Goal: Task Accomplishment & Management: Manage account settings

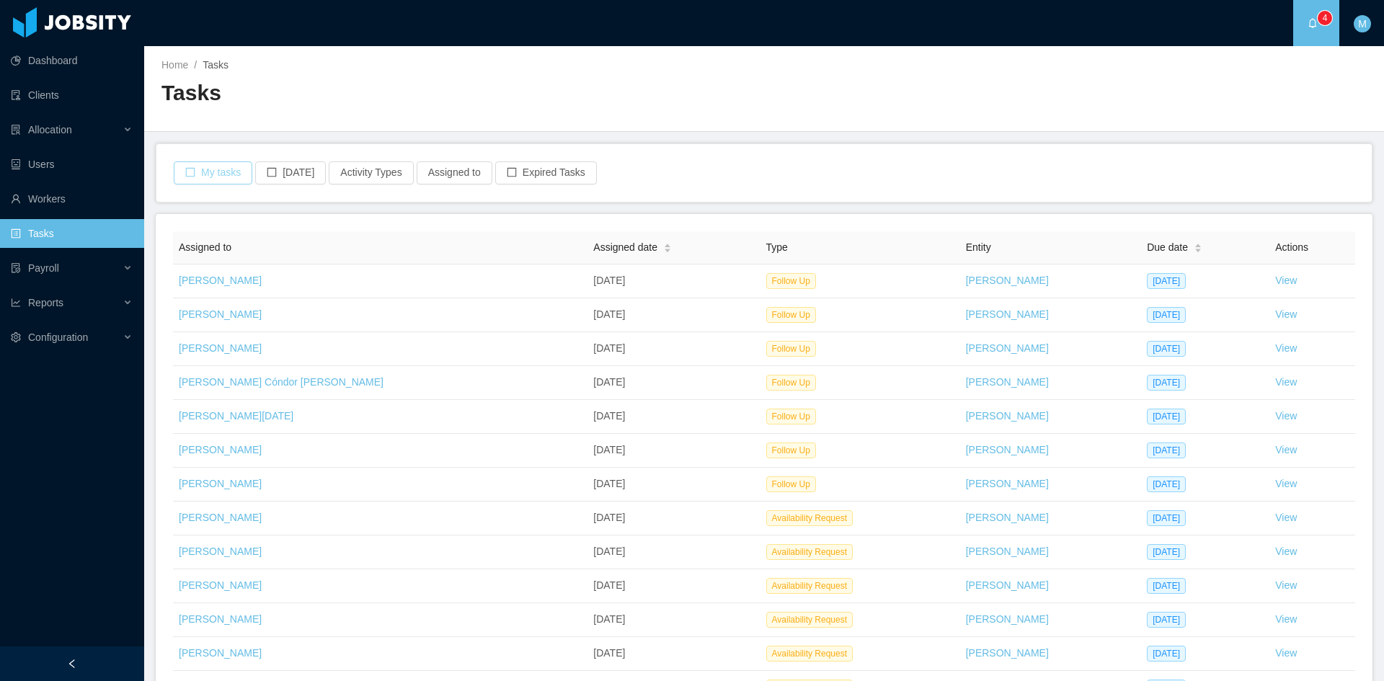
click at [203, 177] on button "My tasks" at bounding box center [213, 172] width 79 height 23
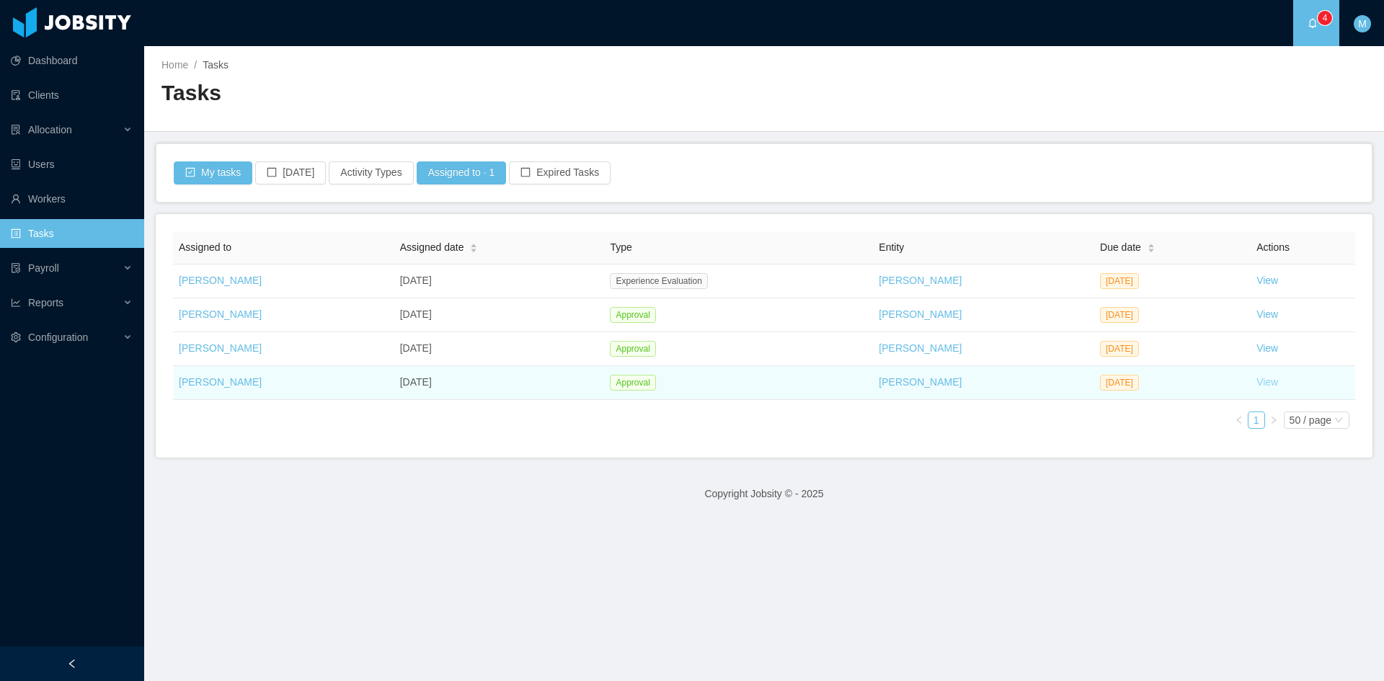
click at [1258, 386] on link "View" at bounding box center [1267, 382] width 22 height 12
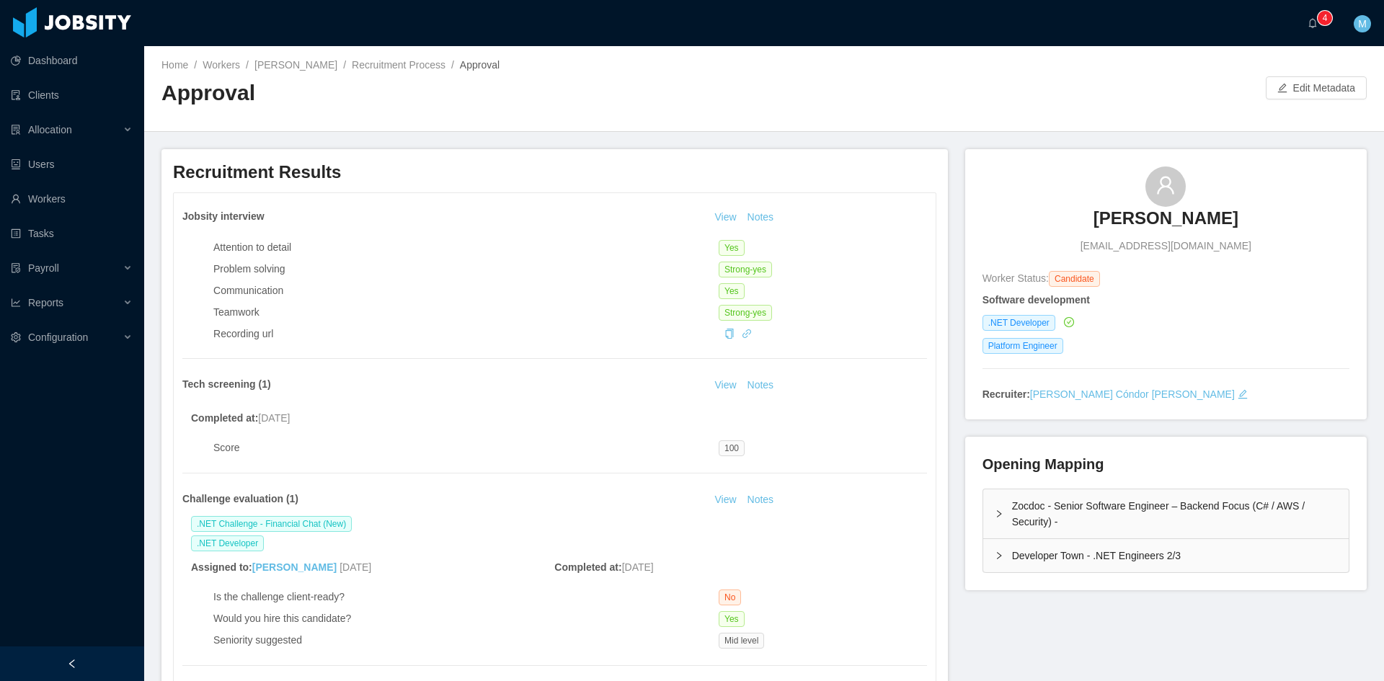
scroll to position [240, 0]
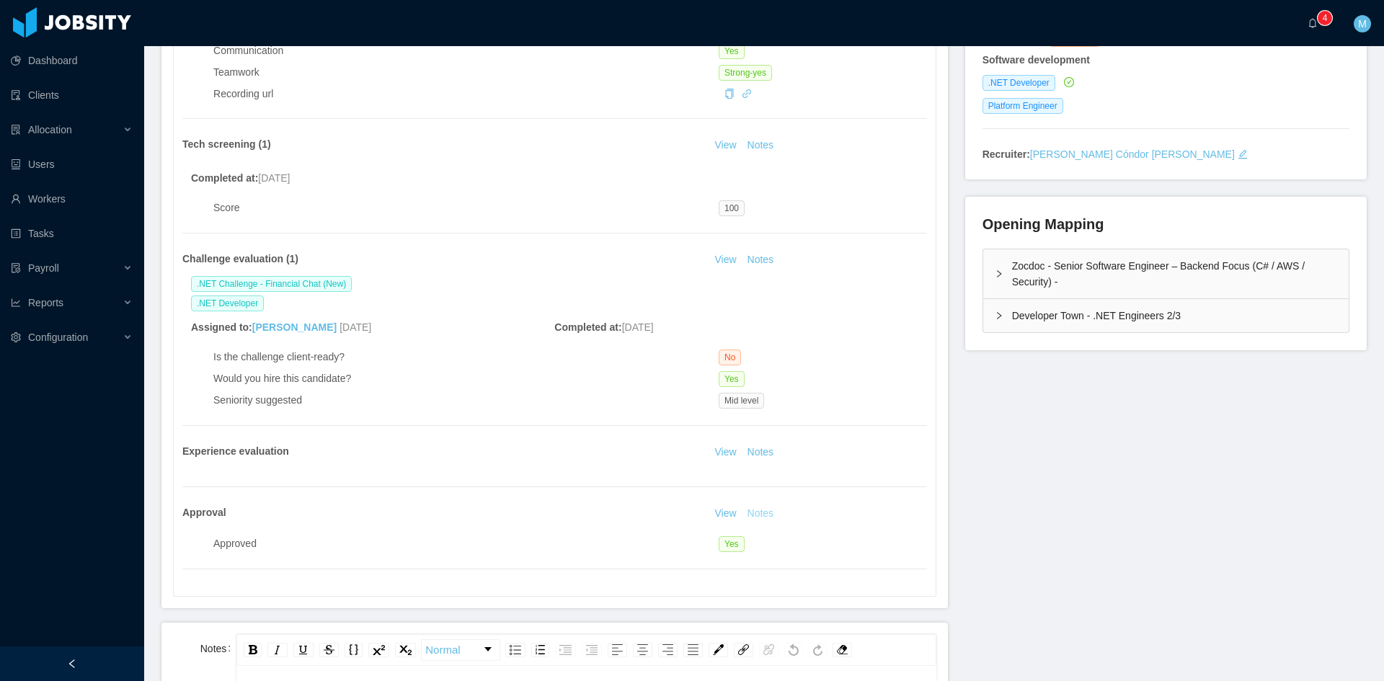
click at [759, 514] on button "Notes" at bounding box center [760, 513] width 38 height 17
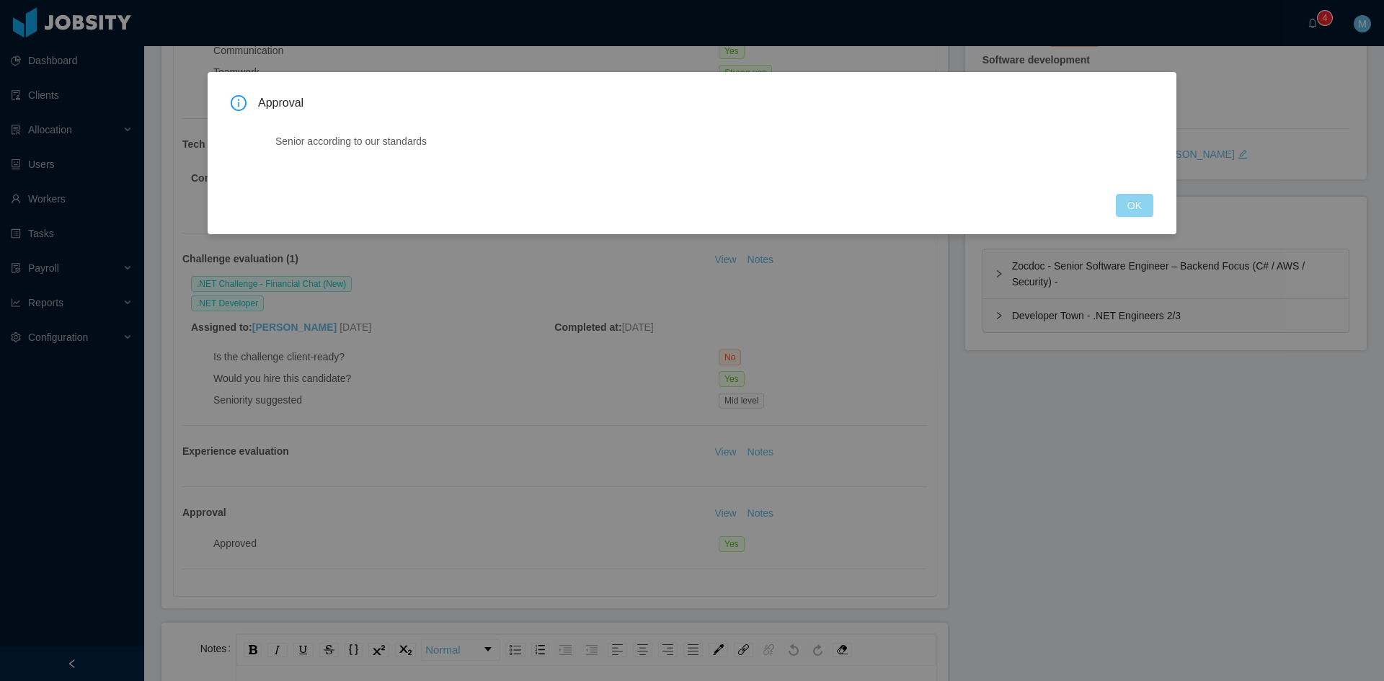
click at [1149, 210] on button "OK" at bounding box center [1133, 205] width 37 height 23
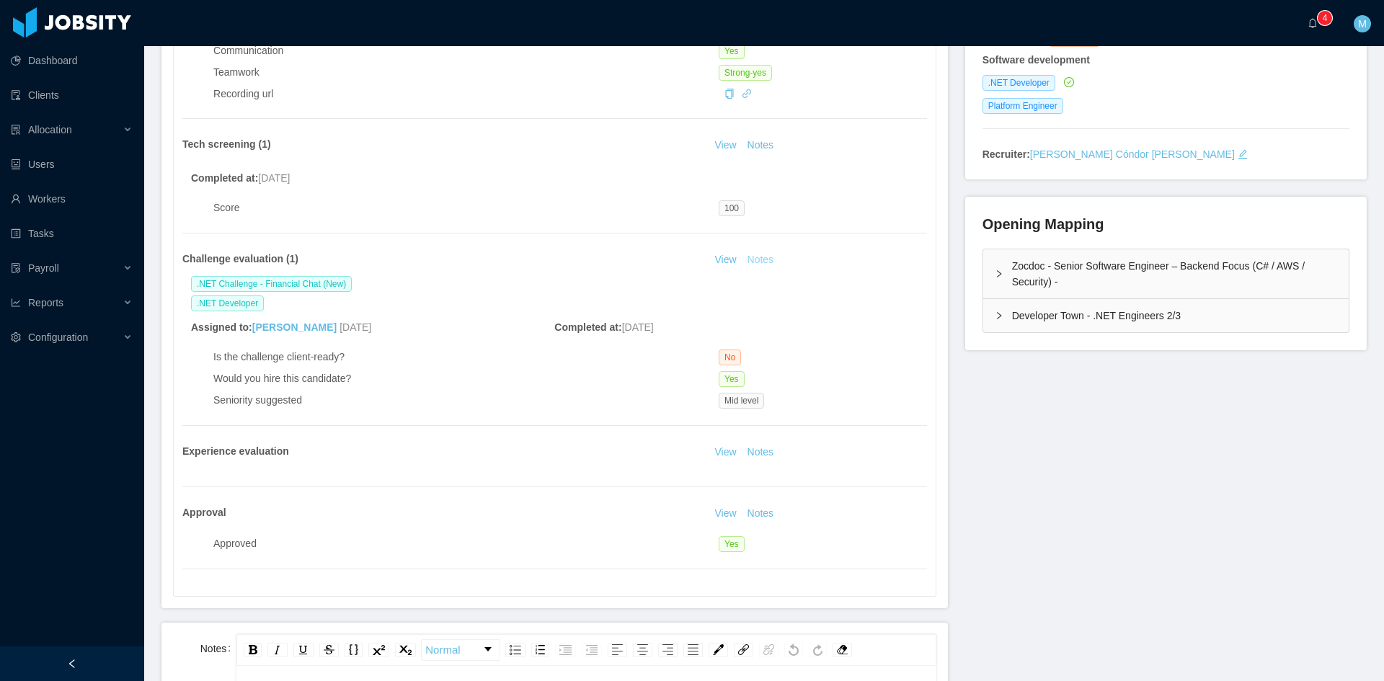
click at [752, 256] on button "Notes" at bounding box center [760, 259] width 38 height 17
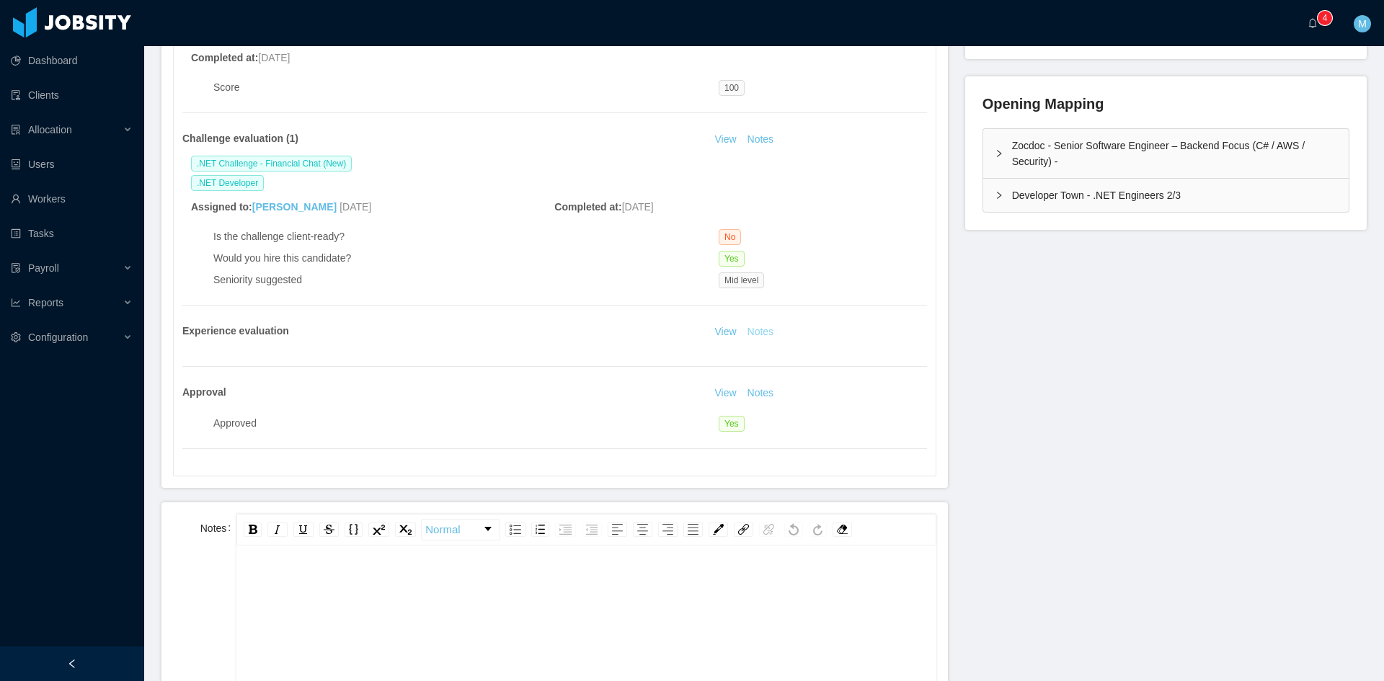
click at [772, 331] on button "Notes" at bounding box center [760, 332] width 38 height 17
click at [1005, 193] on div "Developer Town - .NET Engineers 2/3" at bounding box center [1165, 195] width 365 height 33
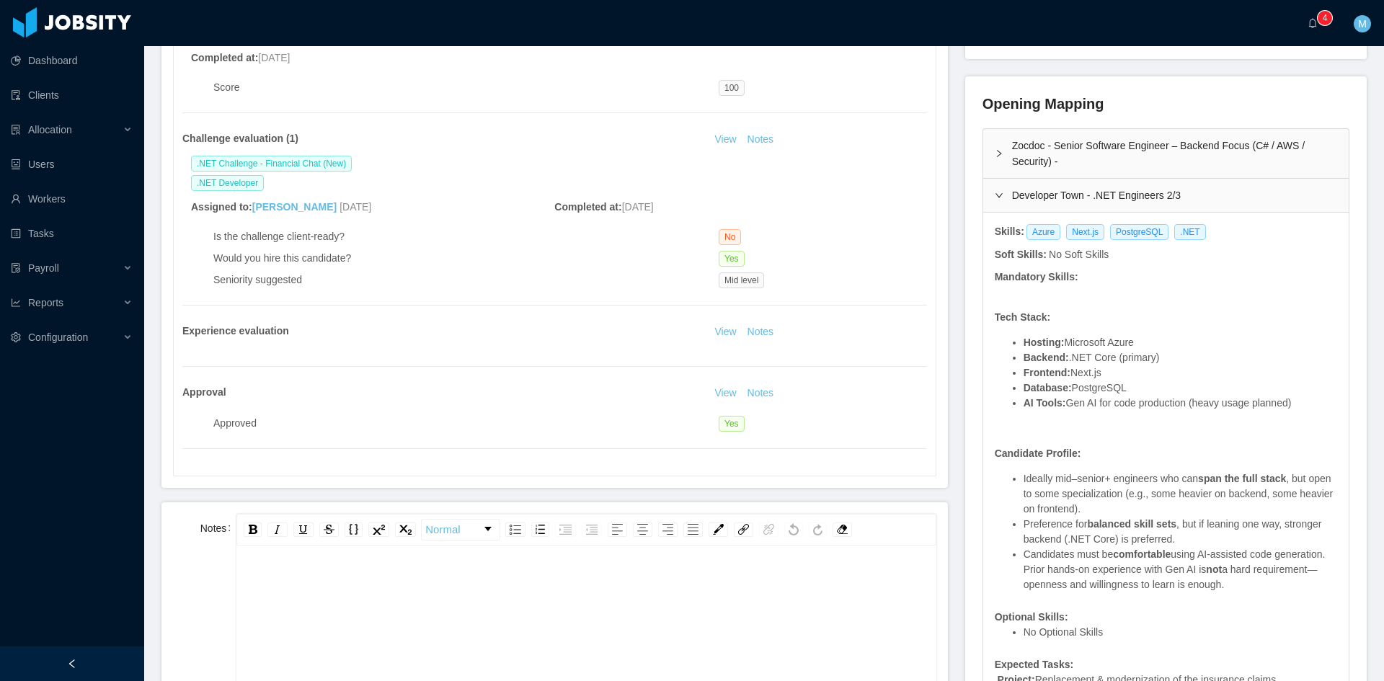
click at [990, 147] on div "Zocdoc - Senior Software Engineer – Backend Focus (C# / AWS / Security) -" at bounding box center [1165, 153] width 365 height 49
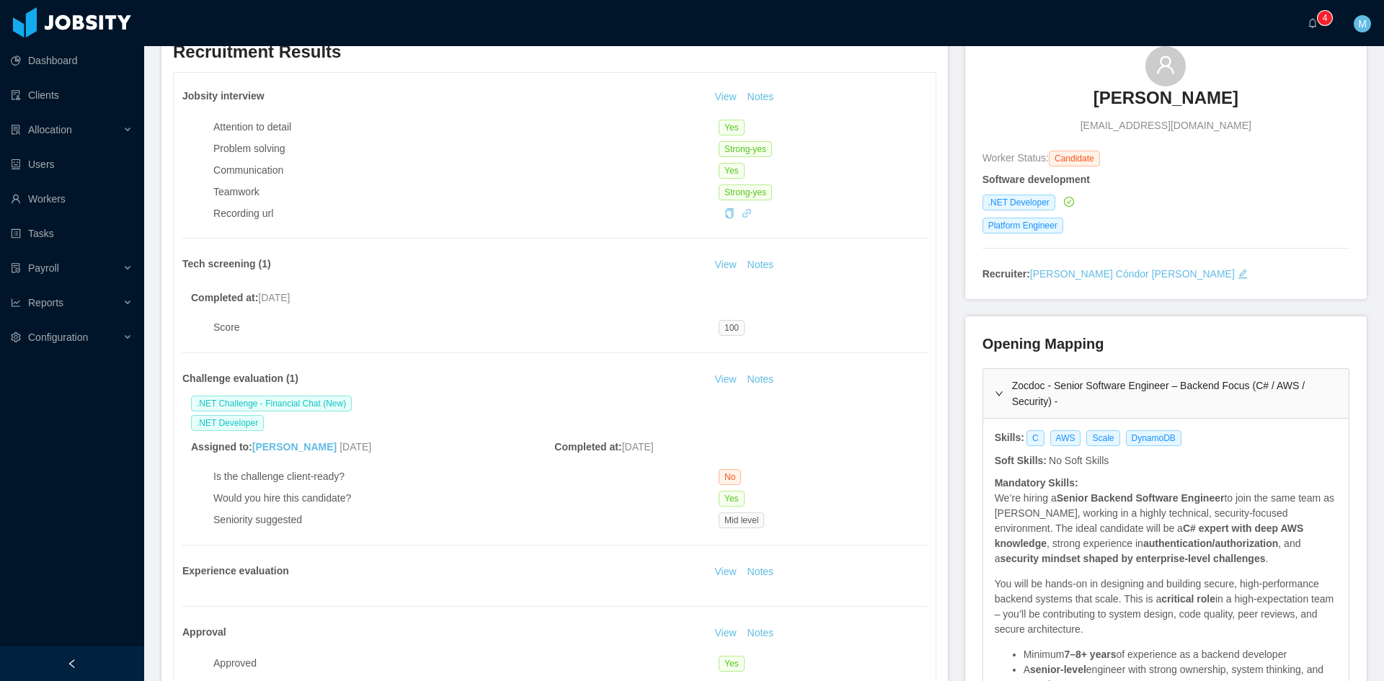
scroll to position [0, 0]
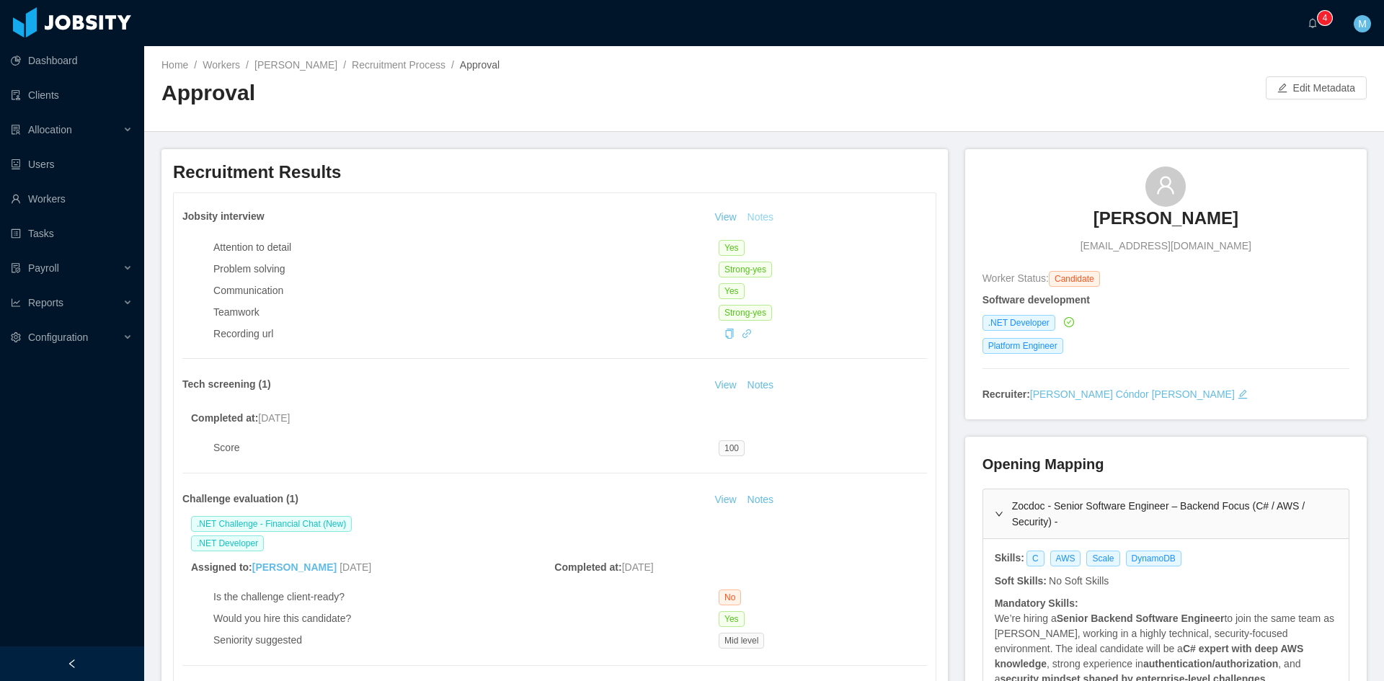
click at [752, 216] on button "Notes" at bounding box center [760, 217] width 38 height 17
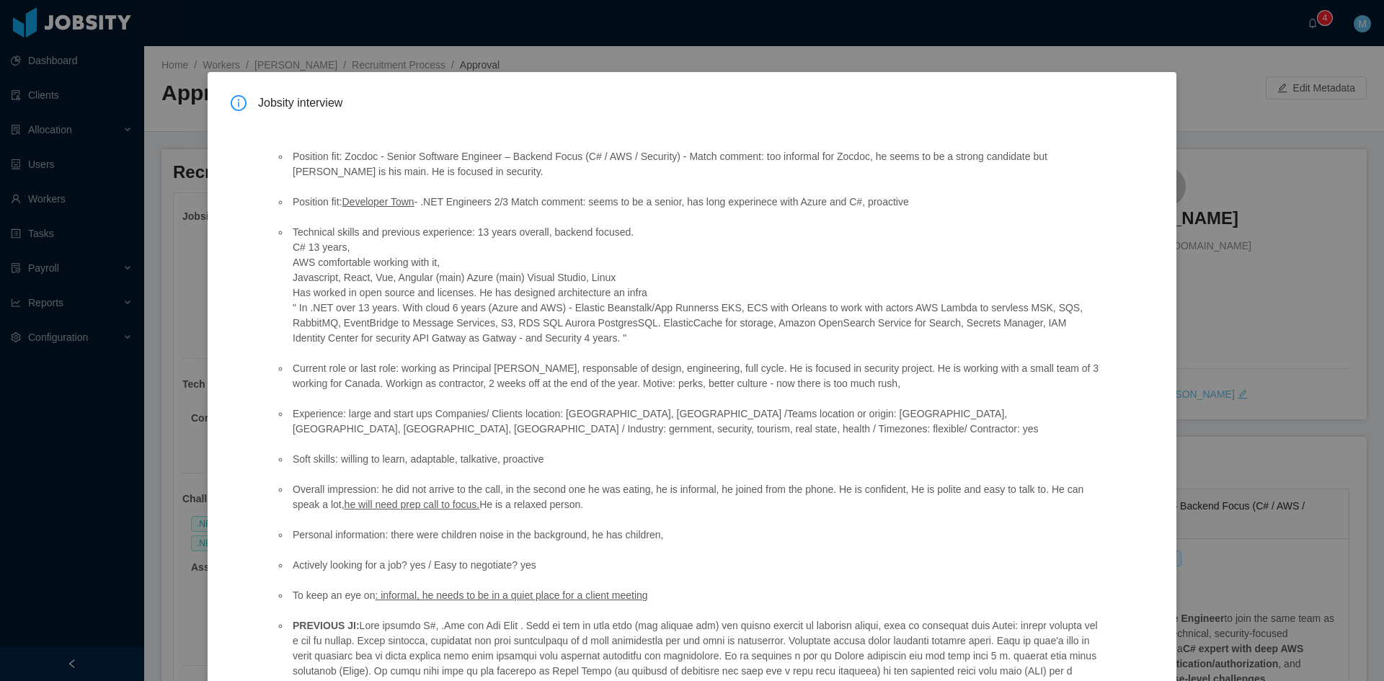
scroll to position [129, 0]
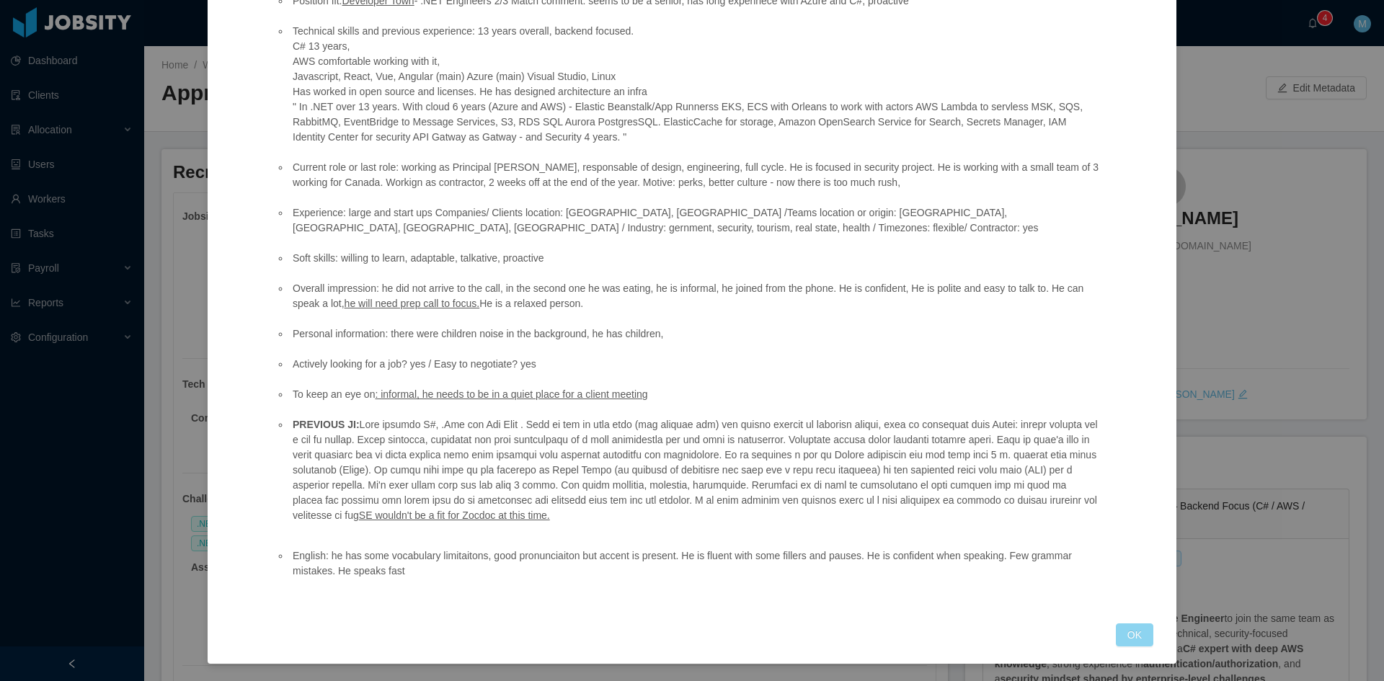
click at [1121, 639] on button "OK" at bounding box center [1133, 634] width 37 height 23
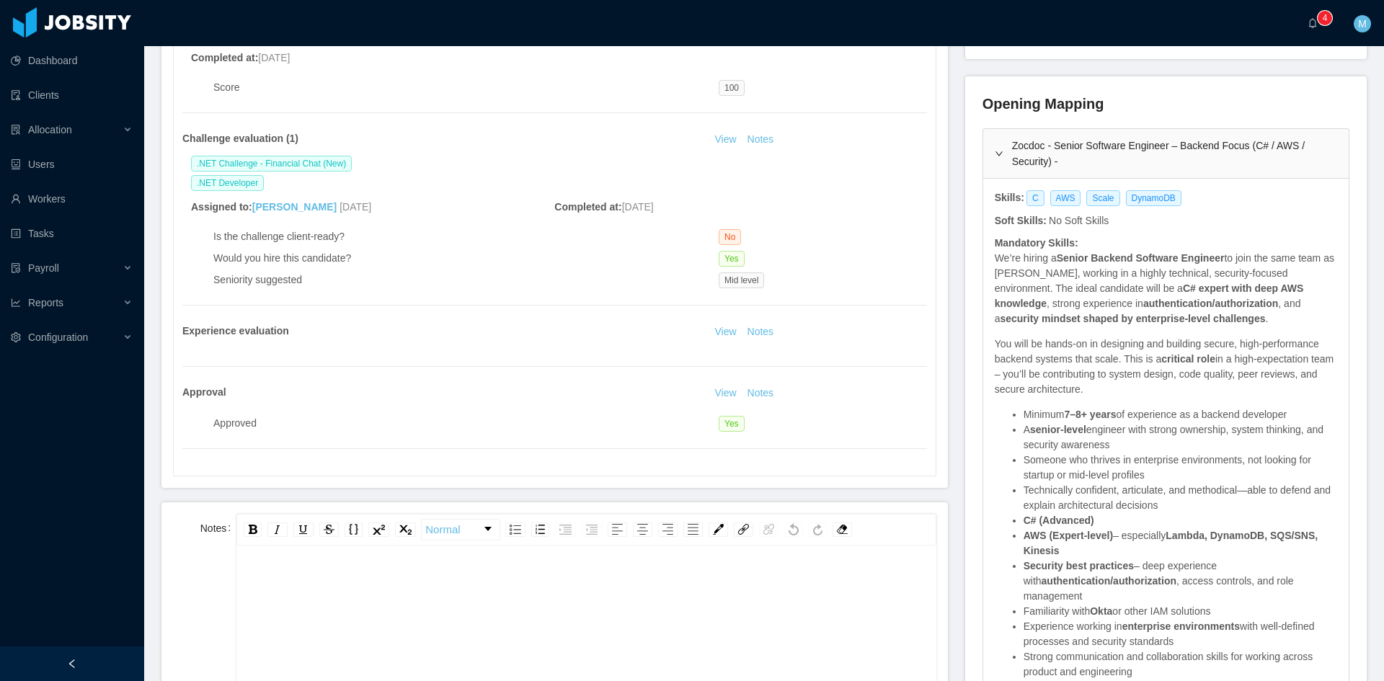
scroll to position [481, 0]
